Goal: Check status: Check status

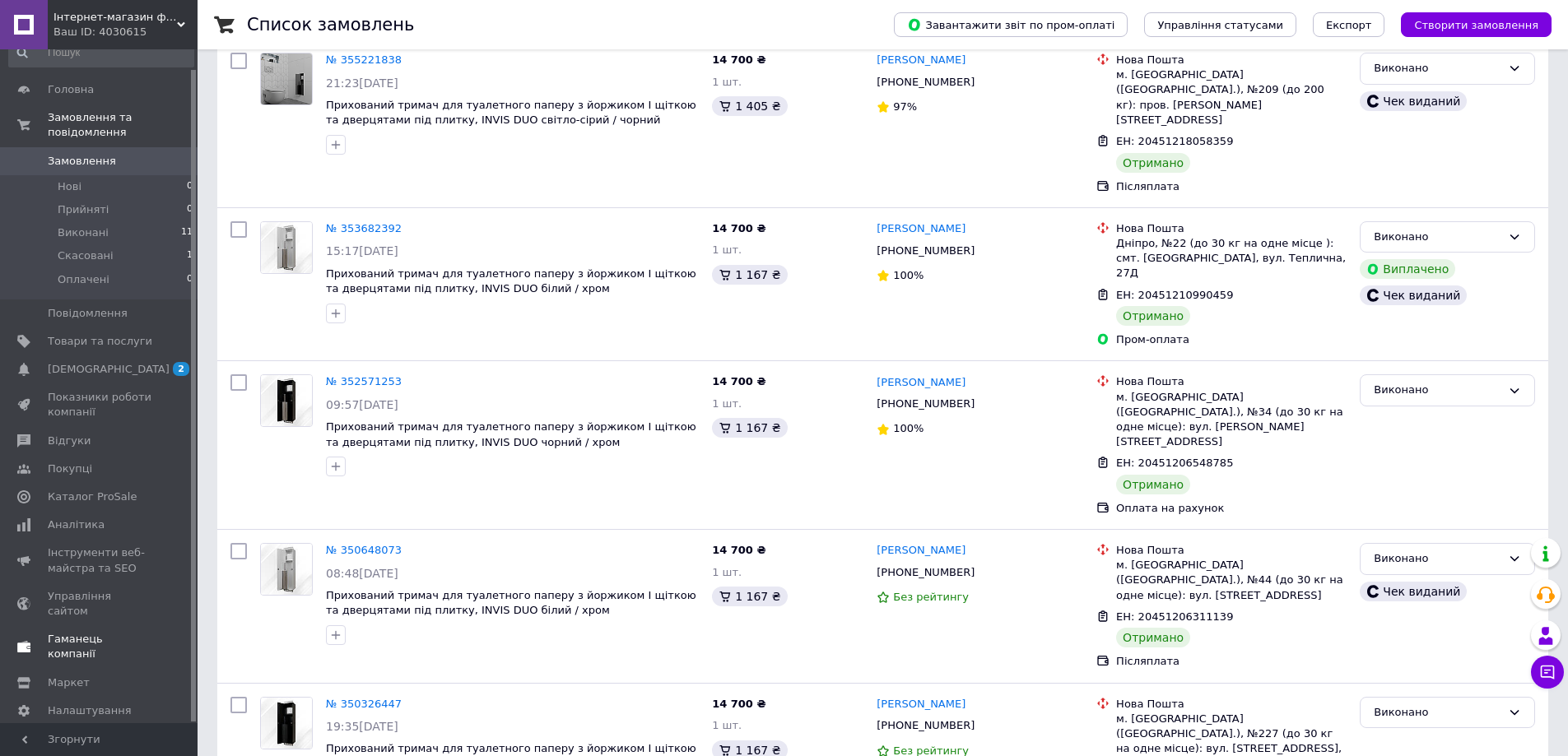
scroll to position [329, 0]
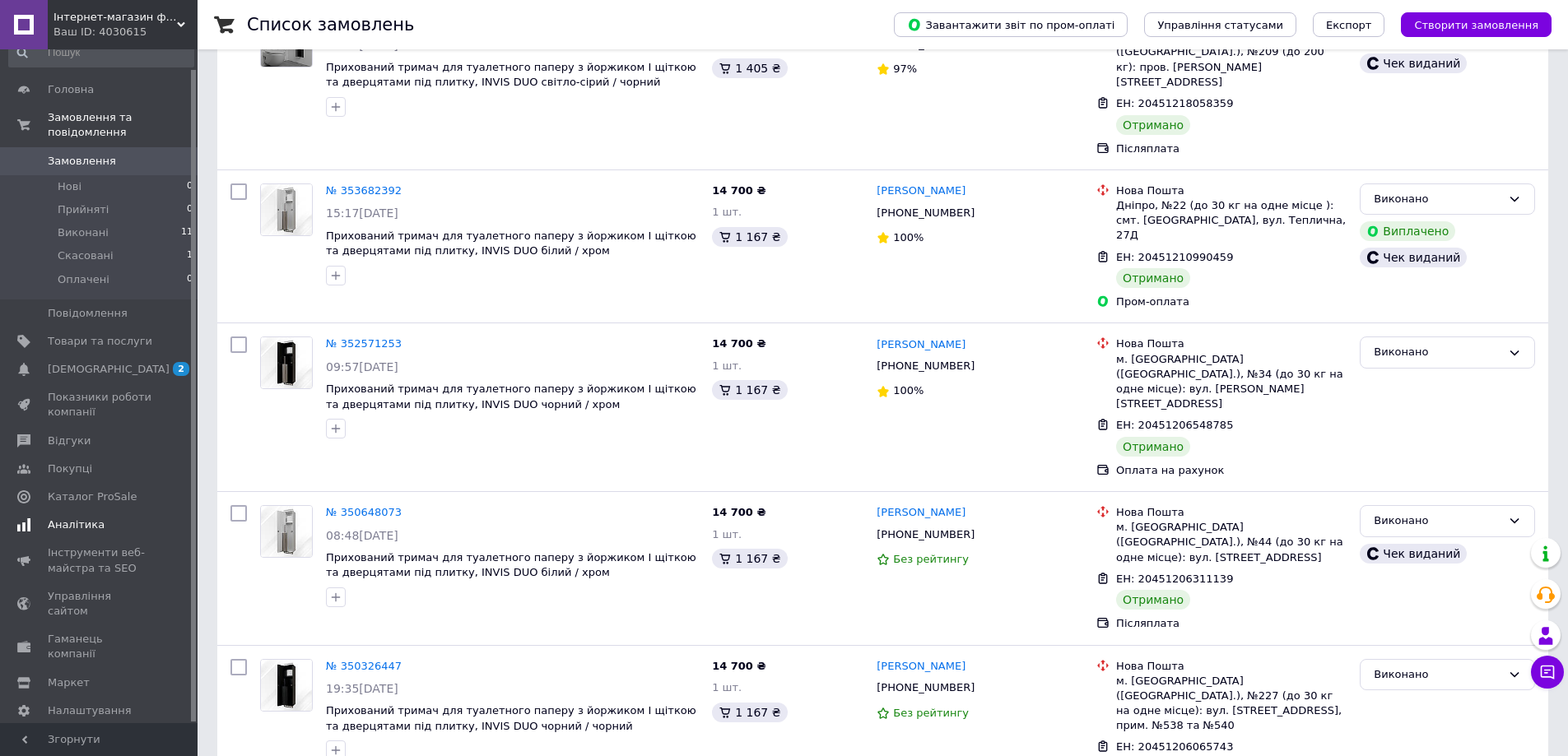
click at [78, 518] on span "Аналітика" at bounding box center [75, 525] width 57 height 15
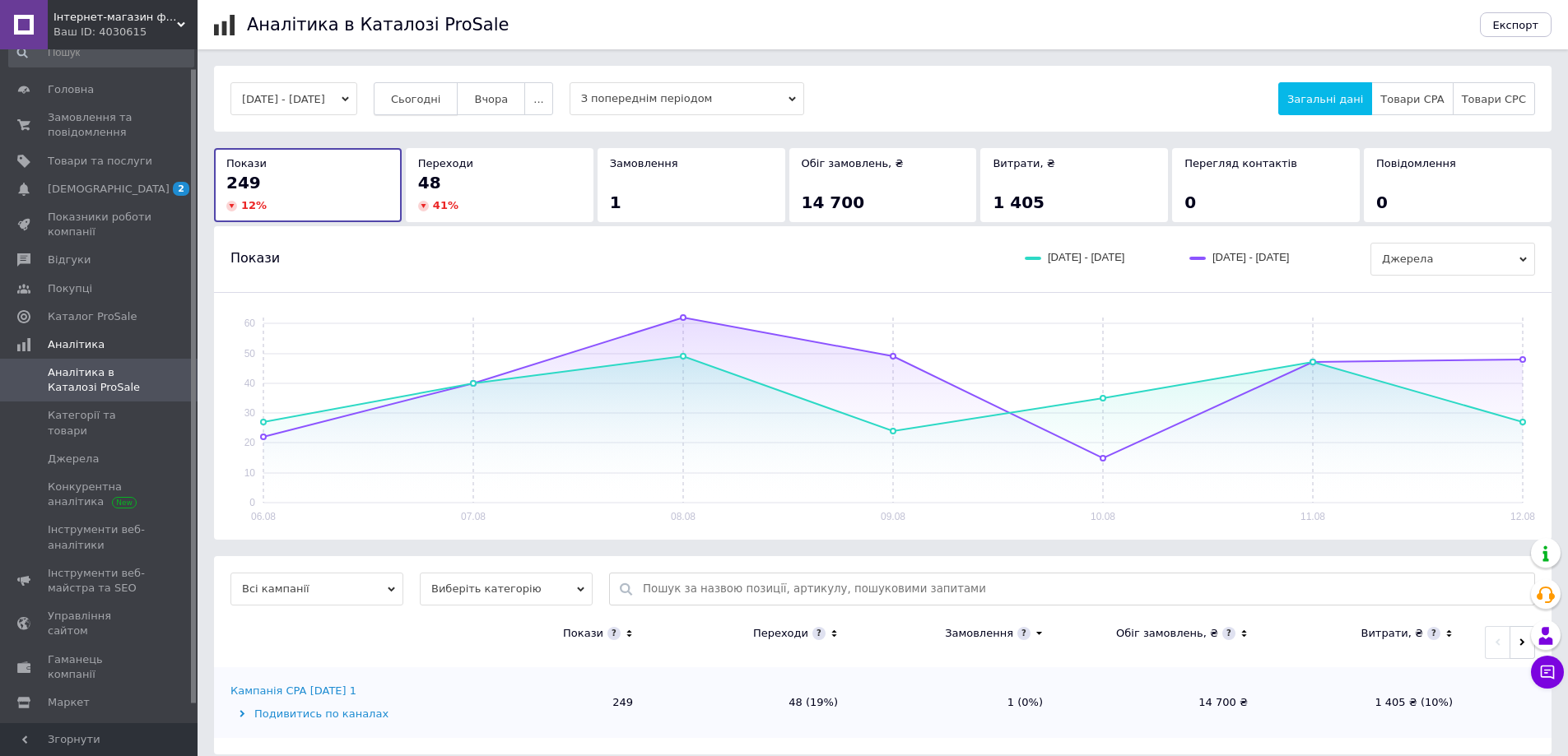
click at [441, 101] on span "Сьогодні" at bounding box center [415, 99] width 50 height 13
